Goal: Find specific page/section: Find specific page/section

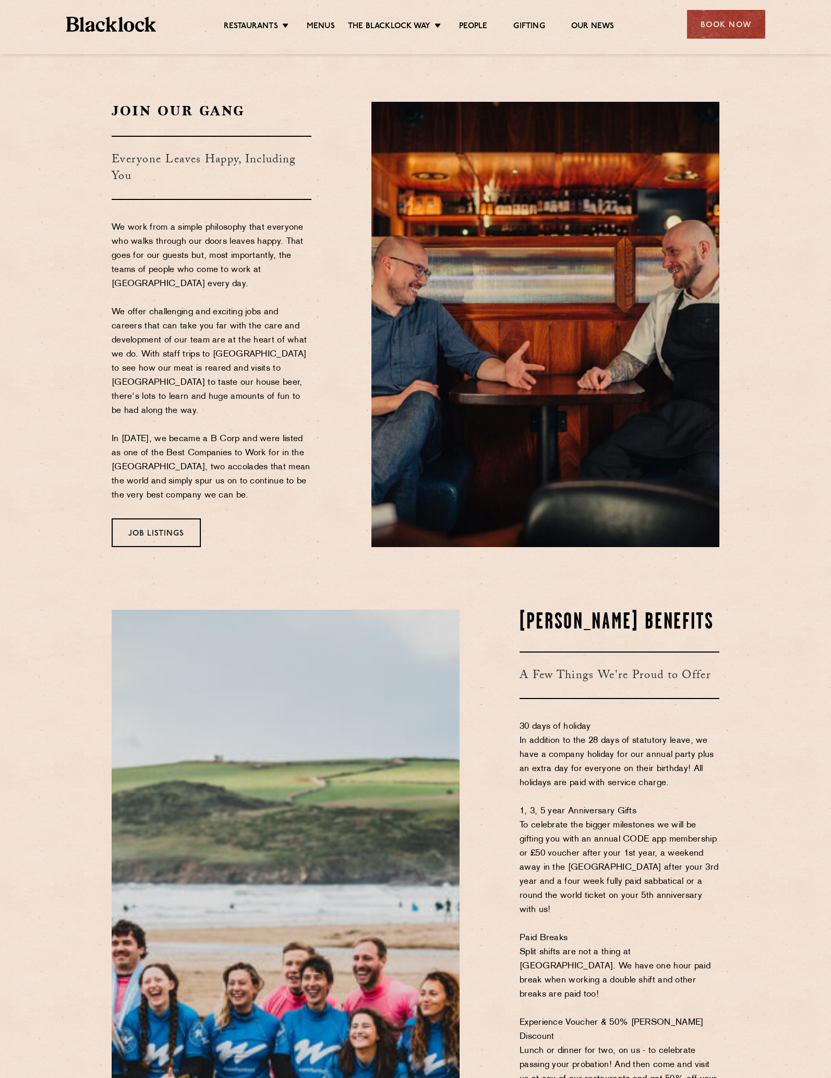
drag, startPoint x: 306, startPoint y: 547, endPoint x: 259, endPoint y: 252, distance: 299.6
click at [315, 30] on link "Menus" at bounding box center [321, 26] width 28 height 11
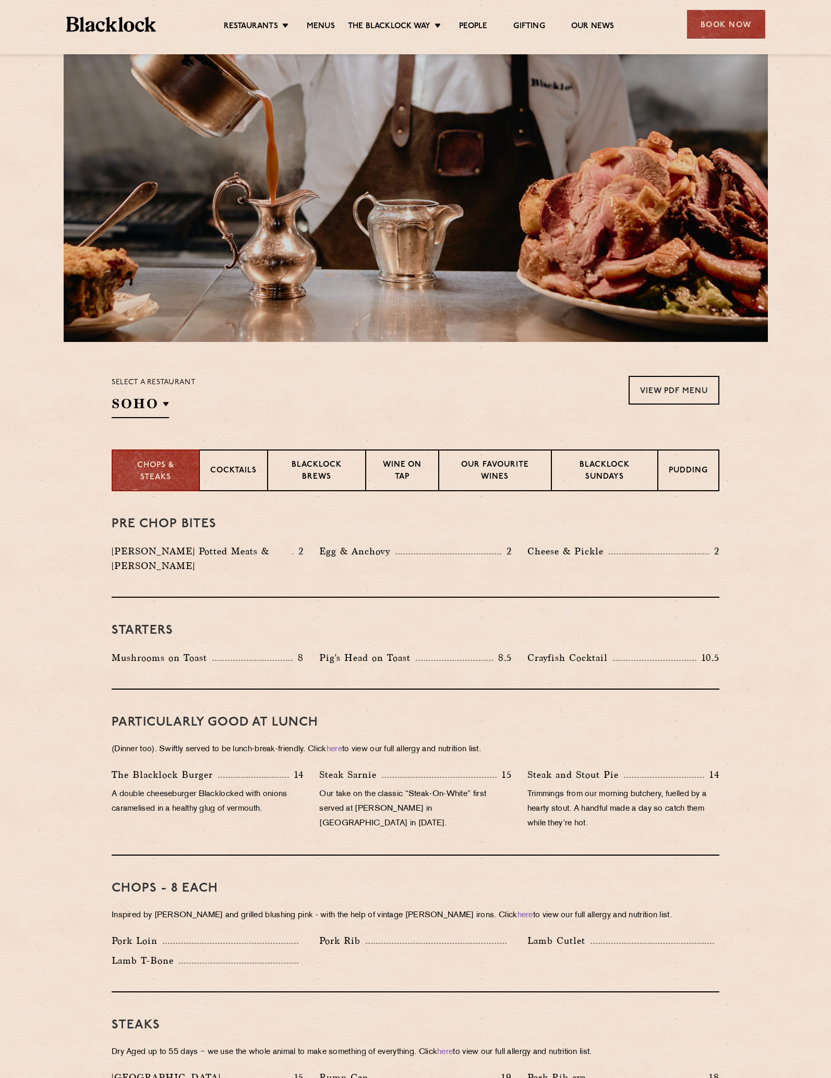
scroll to position [52, 0]
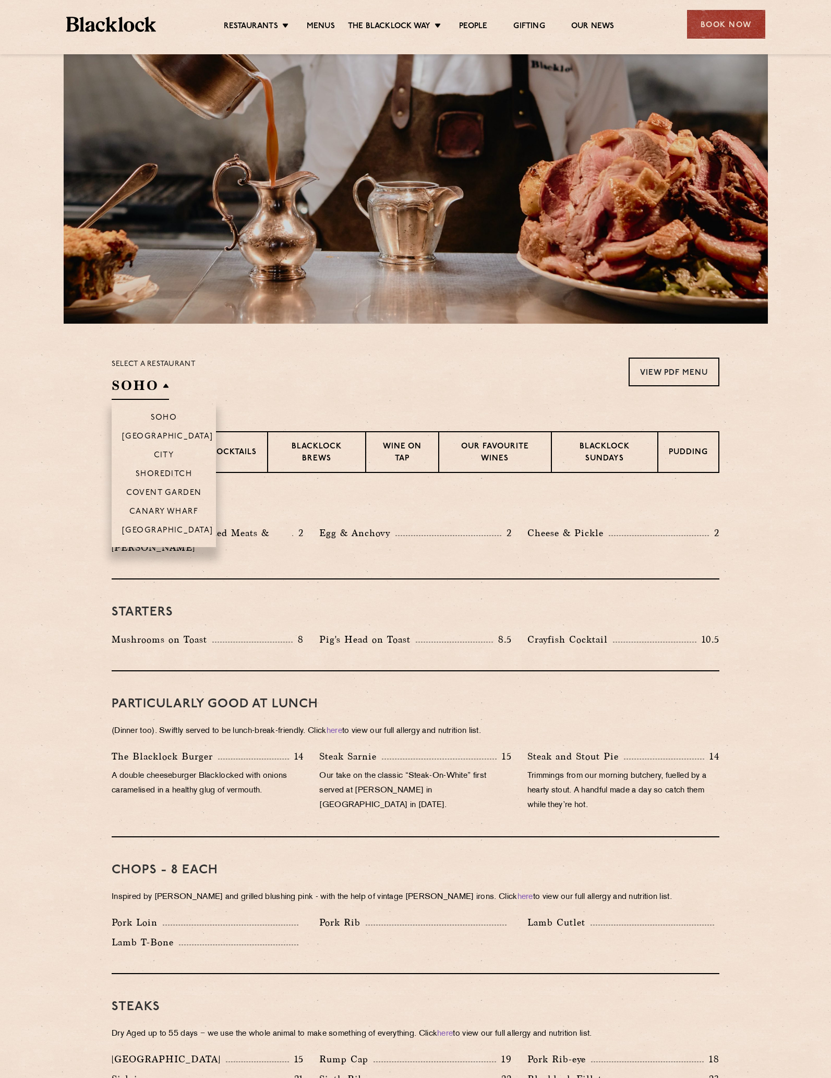
click at [154, 384] on h2 "SOHO" at bounding box center [140, 387] width 57 height 23
click at [169, 474] on p "Shoreditch" at bounding box center [164, 475] width 57 height 10
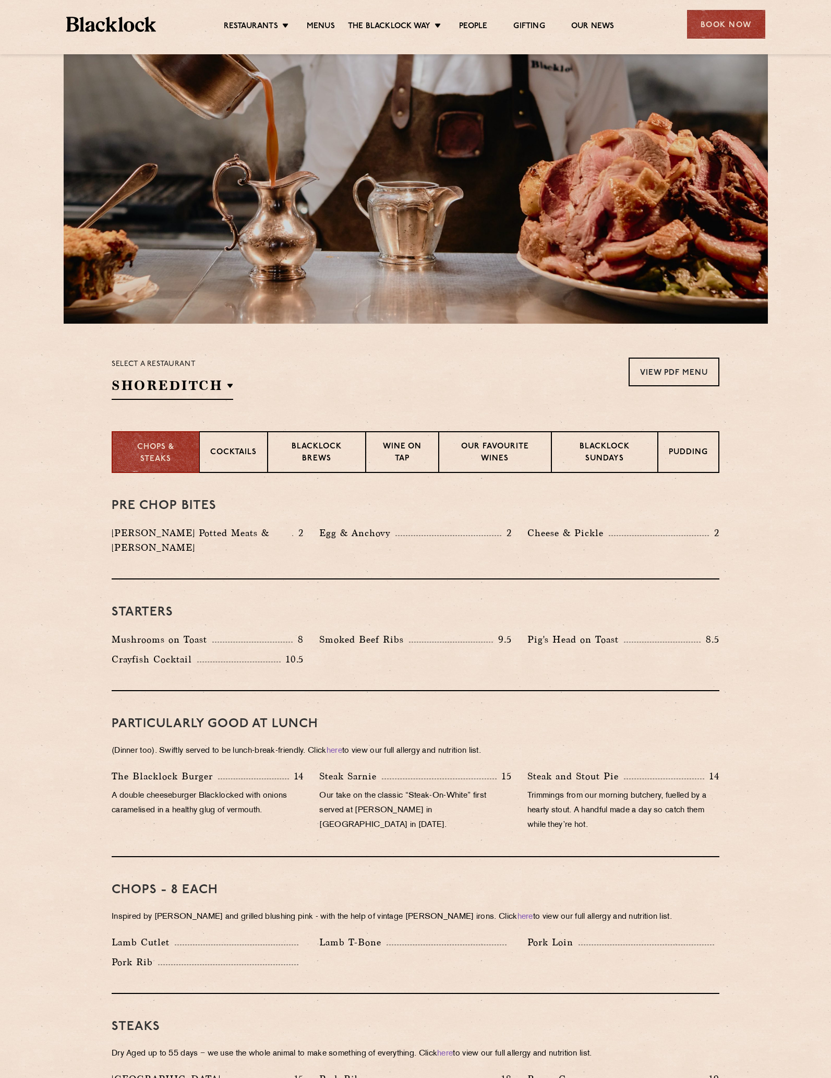
click at [356, 361] on div "Select a restaurant [GEOGRAPHIC_DATA] [GEOGRAPHIC_DATA] [GEOGRAPHIC_DATA] [GEOG…" at bounding box center [416, 378] width 608 height 42
click at [673, 376] on link "View PDF Menu" at bounding box center [674, 371] width 91 height 29
